Goal: Task Accomplishment & Management: Complete application form

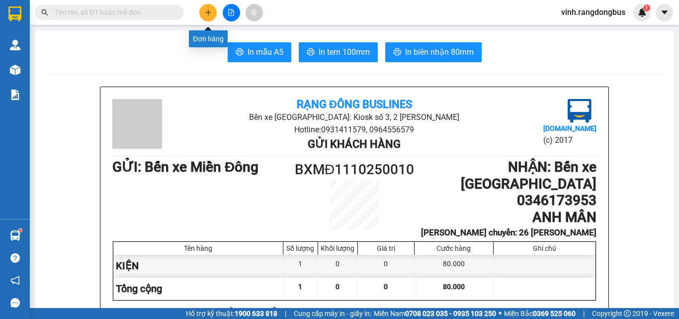
click at [211, 15] on icon "plus" at bounding box center [208, 12] width 7 height 7
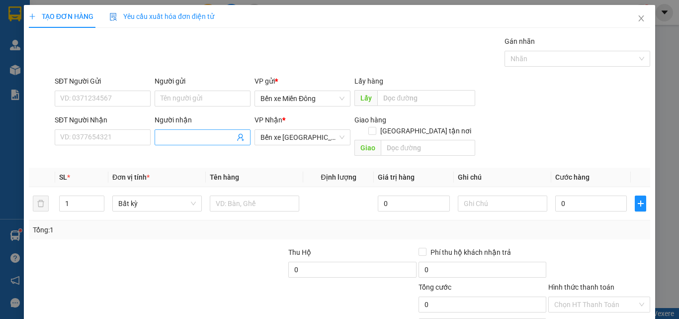
click at [170, 141] on input "Người nhận" at bounding box center [198, 137] width 74 height 11
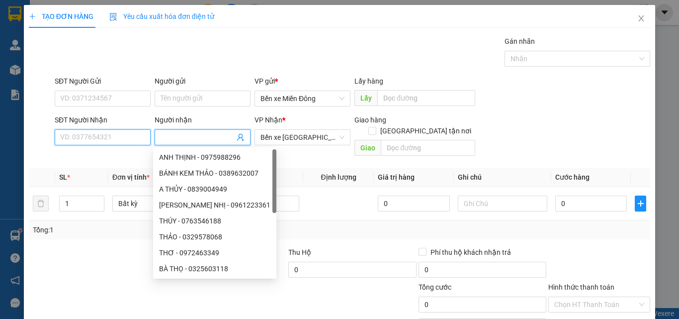
click at [127, 137] on input "SĐT Người Nhận" at bounding box center [103, 137] width 96 height 16
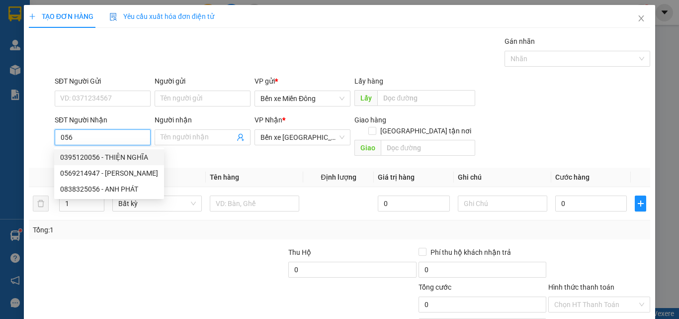
click at [111, 157] on div "0395120056 - THIỆN NGHĨA" at bounding box center [109, 157] width 98 height 11
type input "0395120056"
type input "THIỆN NGHĨA"
checkbox input "true"
type input "TỊNH [GEOGRAPHIC_DATA]"
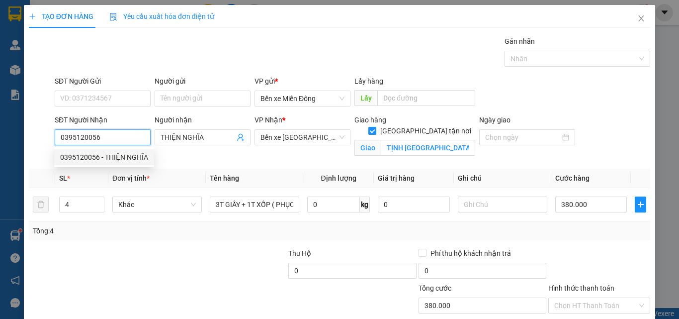
type input "380.000"
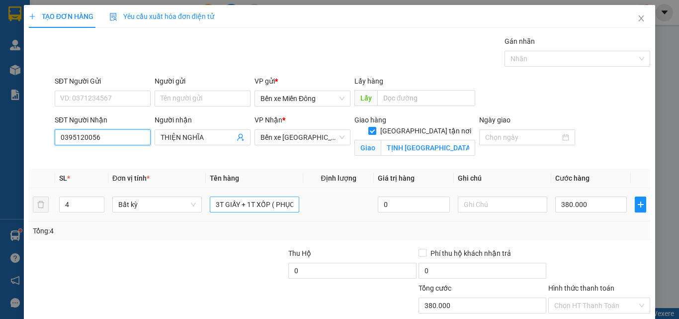
type input "0395120056"
click at [267, 204] on input "3T GIẤY + 1T XỐP ( PHỤC THU )" at bounding box center [255, 204] width 90 height 16
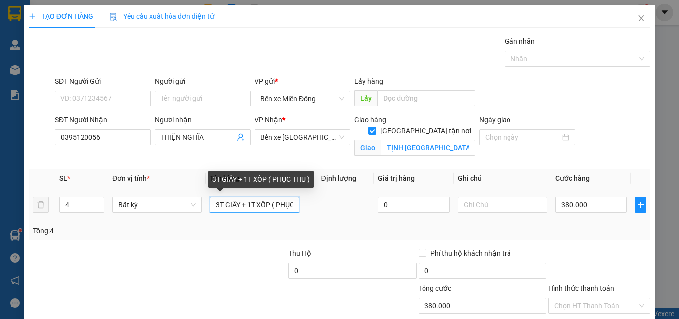
click at [267, 204] on input "3T GIẤY + 1T XỐP ( PHỤC THU )" at bounding box center [255, 204] width 90 height 16
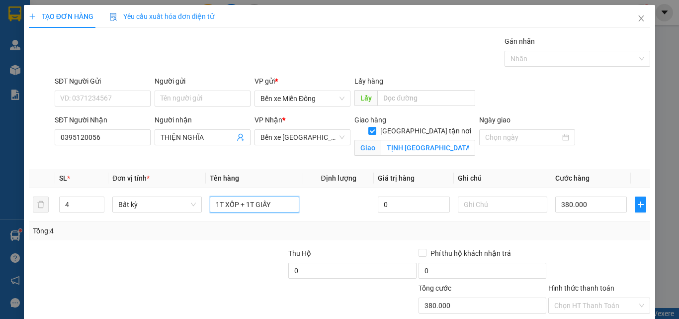
type input "1T XỐP + 1T GIẤY"
click at [237, 269] on div at bounding box center [223, 265] width 130 height 35
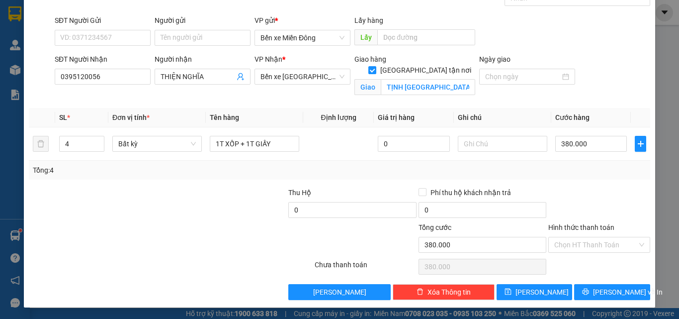
scroll to position [61, 0]
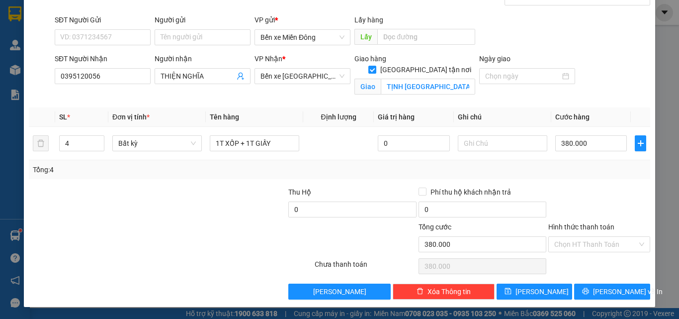
click at [224, 239] on div at bounding box center [262, 238] width 104 height 35
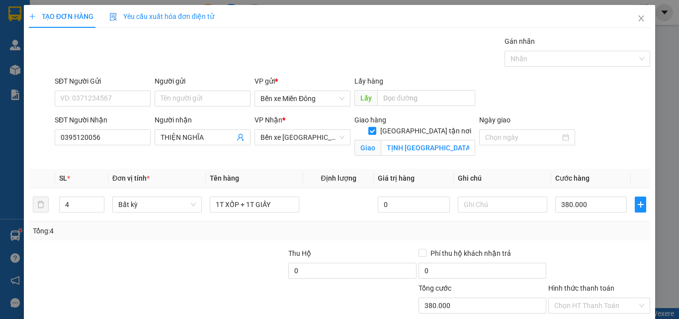
scroll to position [50, 0]
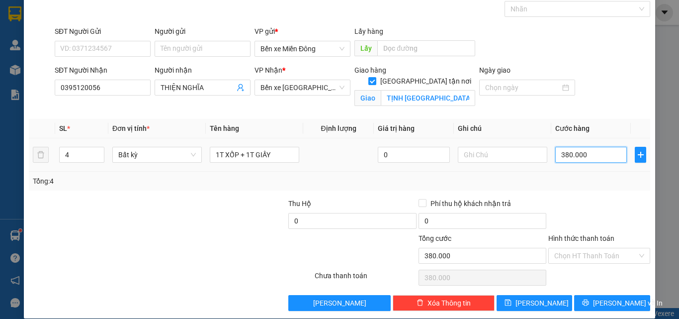
click at [597, 149] on input "380.000" at bounding box center [592, 155] width 72 height 16
type input "1"
type input "18"
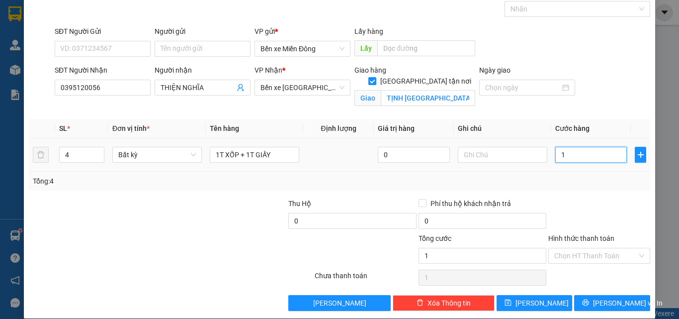
type input "18"
type input "180"
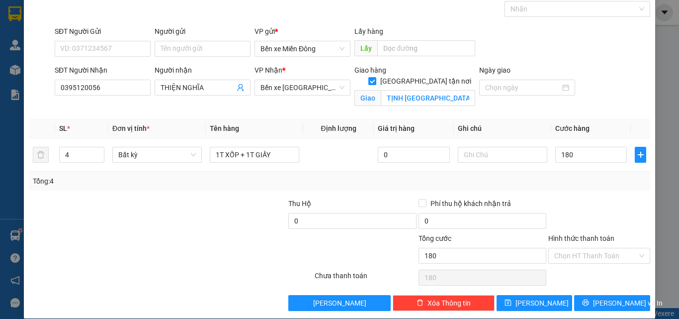
type input "180.000"
click at [586, 189] on div "Tổng: 4" at bounding box center [340, 181] width 622 height 19
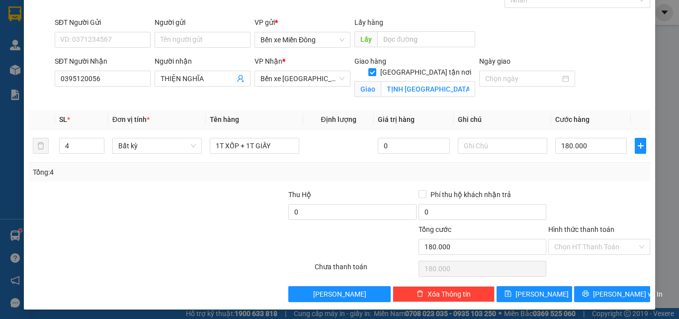
scroll to position [61, 0]
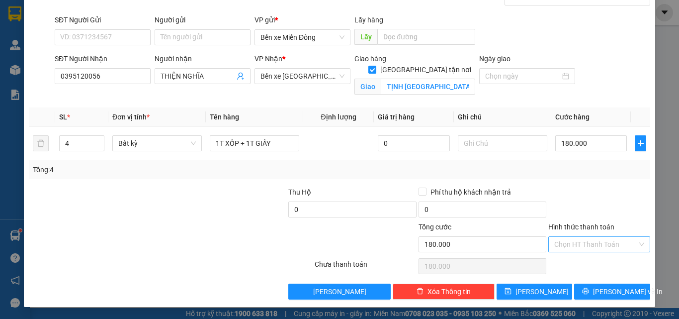
drag, startPoint x: 615, startPoint y: 235, endPoint x: 607, endPoint y: 246, distance: 12.8
click at [614, 236] on div "Hình thức thanh toán Chọn HT Thanh Toán" at bounding box center [600, 238] width 102 height 35
click at [606, 246] on input "Hình thức thanh toán" at bounding box center [596, 244] width 83 height 15
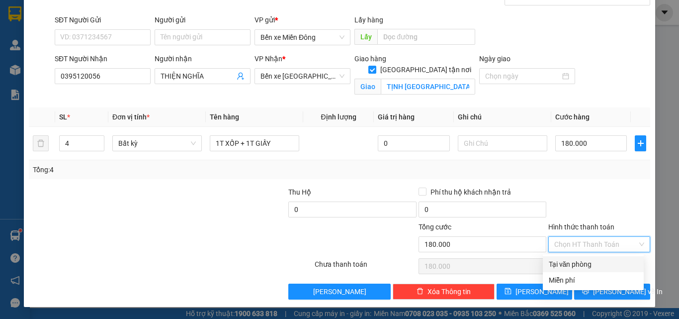
click at [589, 264] on div "Tại văn phòng" at bounding box center [593, 264] width 89 height 11
type input "0"
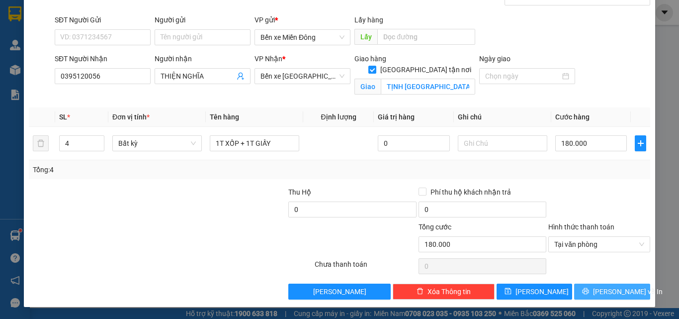
click at [603, 286] on span "[PERSON_NAME] và In" at bounding box center [628, 291] width 70 height 11
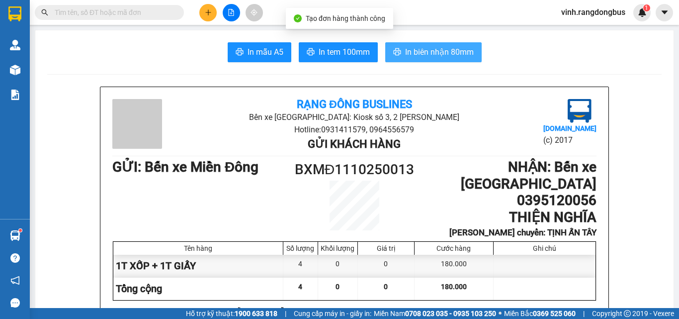
click at [465, 61] on button "In biên nhận 80mm" at bounding box center [434, 52] width 97 height 20
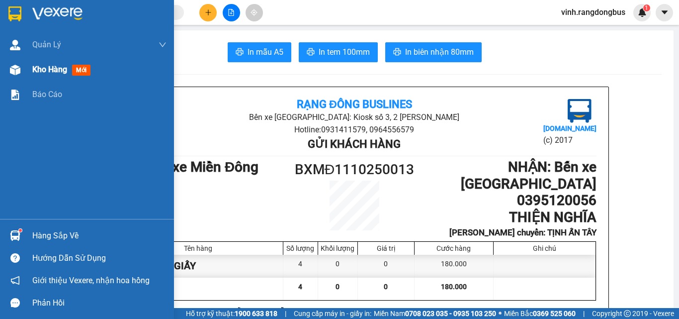
click at [41, 64] on div "Kho hàng mới" at bounding box center [63, 69] width 62 height 12
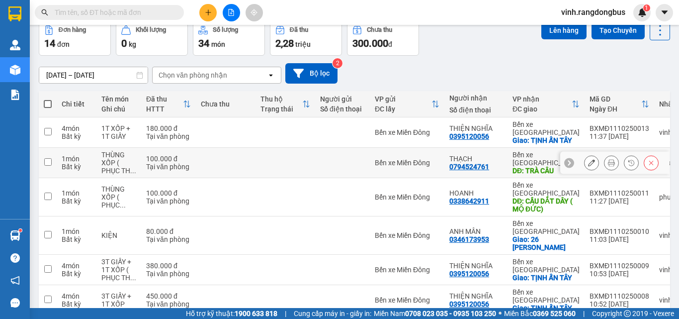
scroll to position [50, 0]
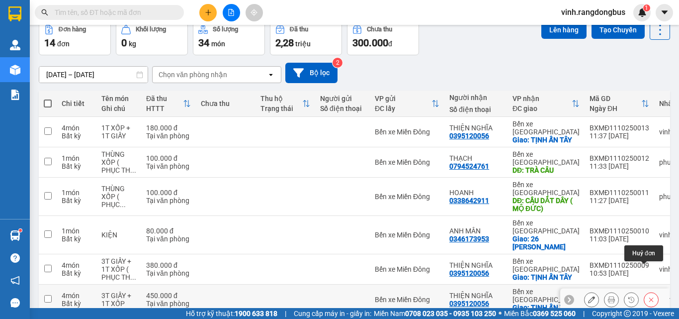
click at [645, 291] on button at bounding box center [652, 299] width 14 height 17
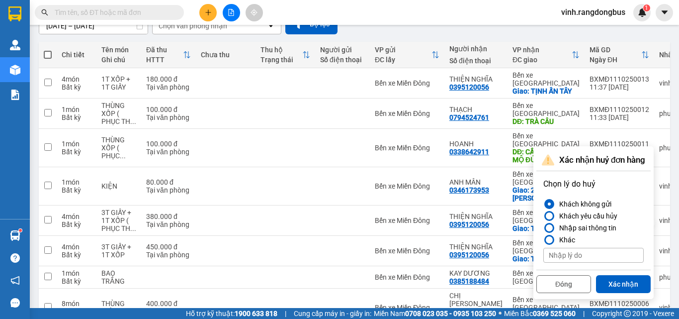
scroll to position [149, 0]
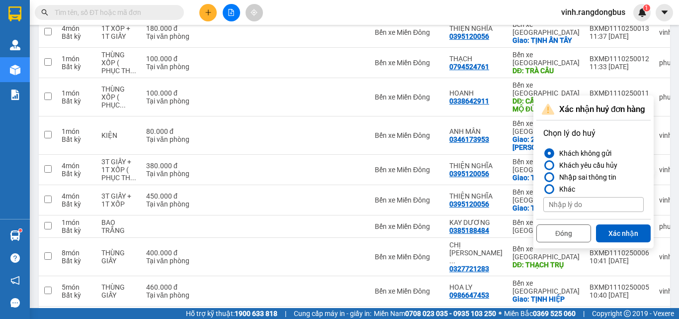
click at [625, 236] on button "Xác nhận" at bounding box center [623, 233] width 55 height 18
